Goal: Information Seeking & Learning: Learn about a topic

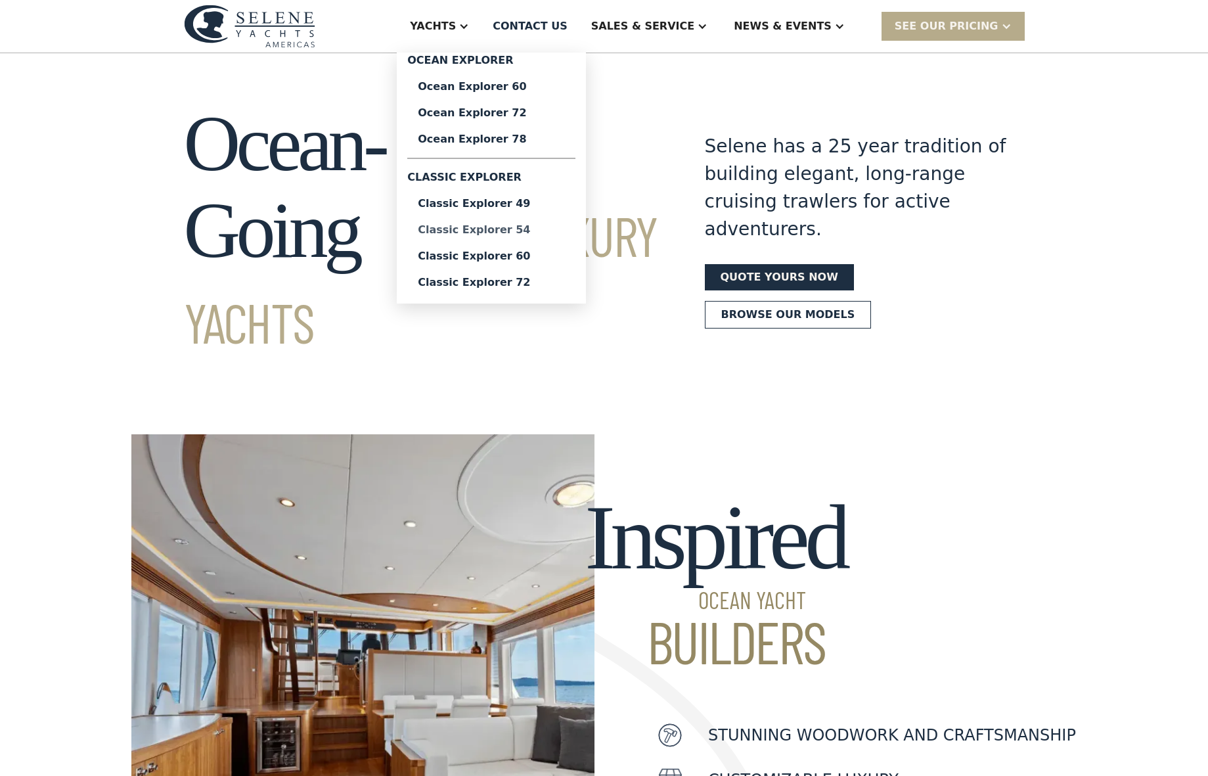
click at [546, 227] on div "Classic Explorer 54" at bounding box center [491, 230] width 147 height 11
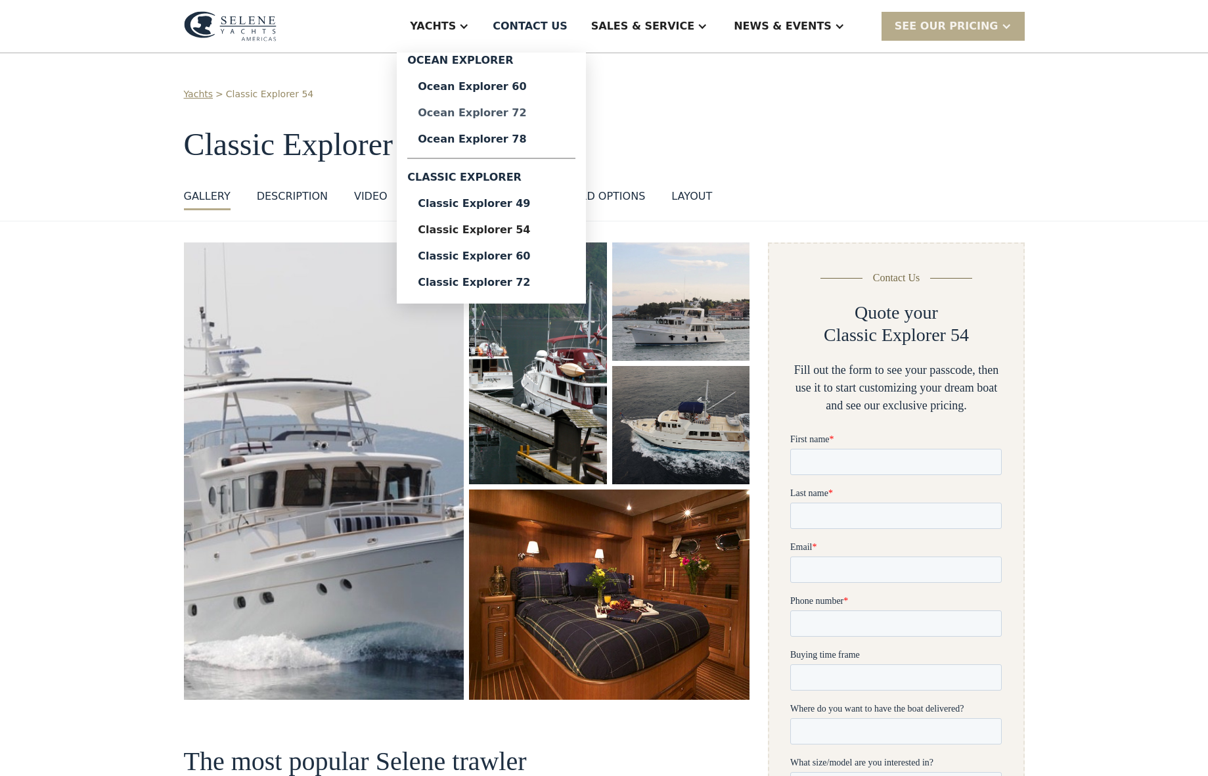
click at [532, 109] on div "Ocean Explorer 72" at bounding box center [491, 113] width 147 height 11
